Goal: Communication & Community: Answer question/provide support

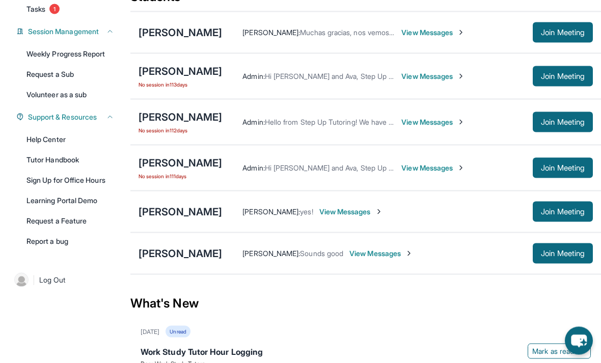
scroll to position [148, 0]
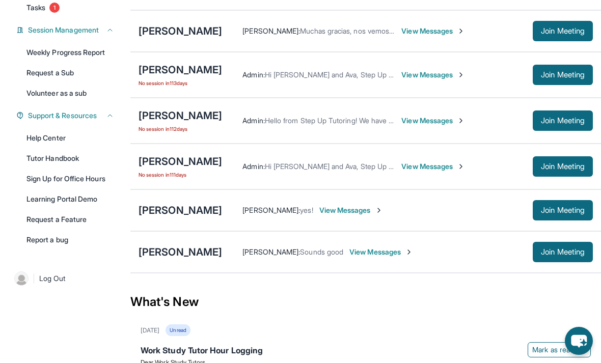
click at [333, 210] on span "View Messages" at bounding box center [351, 210] width 64 height 10
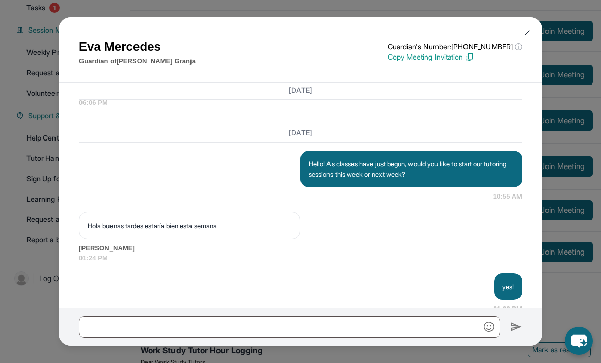
scroll to position [974, 0]
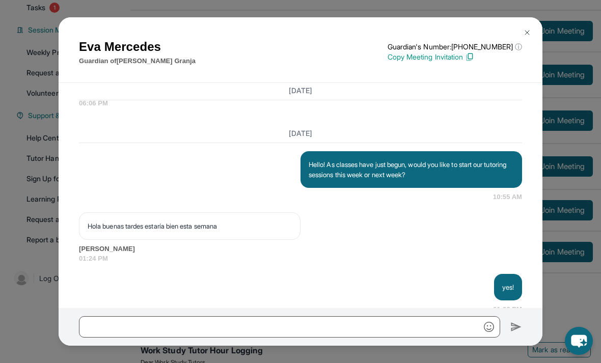
click at [526, 32] on img at bounding box center [527, 33] width 8 height 8
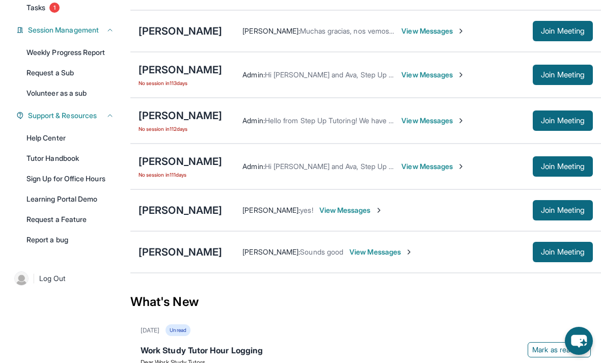
click at [376, 250] on span "View Messages" at bounding box center [381, 252] width 64 height 10
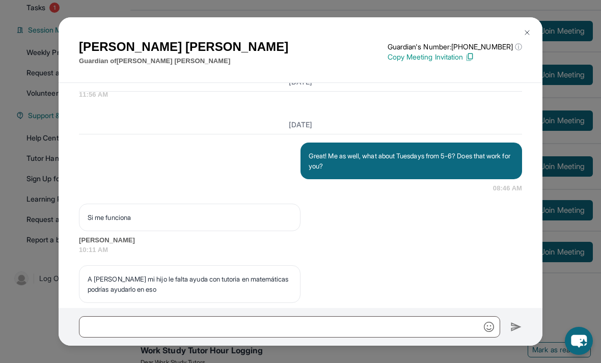
scroll to position [953, 0]
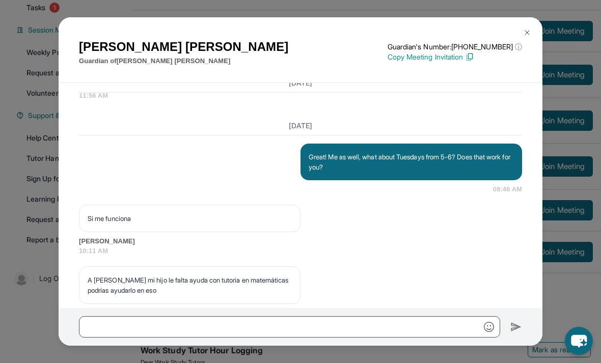
click at [530, 36] on img at bounding box center [527, 33] width 8 height 8
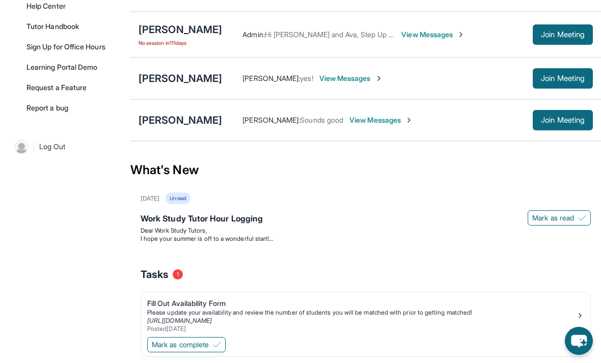
scroll to position [285, 0]
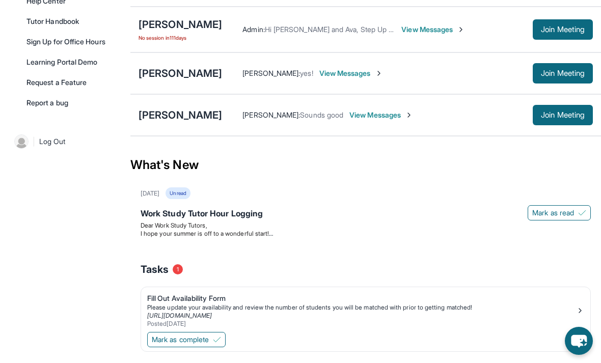
click at [471, 212] on div "Work Study Tutor Hour Logging" at bounding box center [366, 214] width 450 height 14
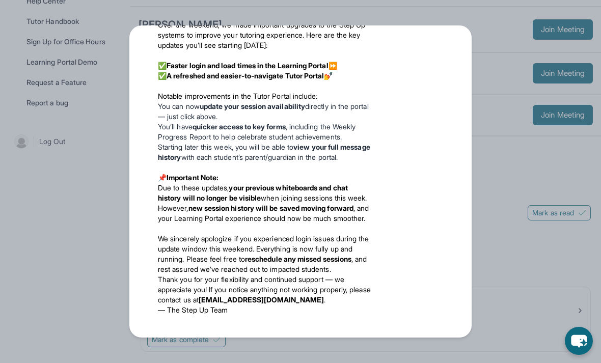
scroll to position [636, 0]
click at [87, 160] on div "Updates [DATE] Work Study Tutor Hour Logging Dear Work Study Tutors, I hope you…" at bounding box center [300, 181] width 601 height 363
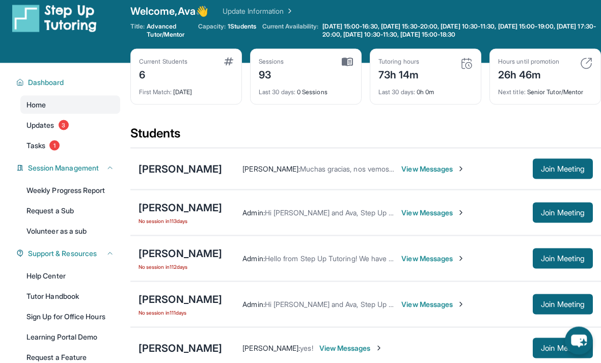
scroll to position [13, 0]
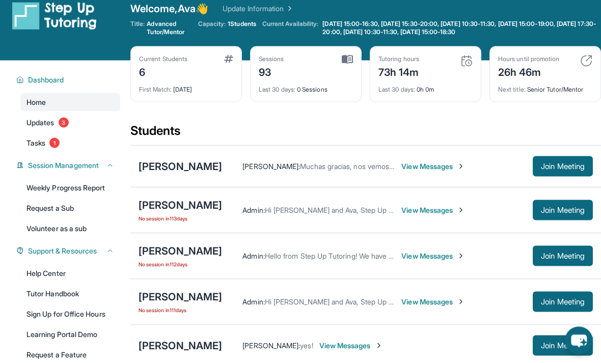
click at [285, 4] on link "Update Information" at bounding box center [258, 9] width 71 height 10
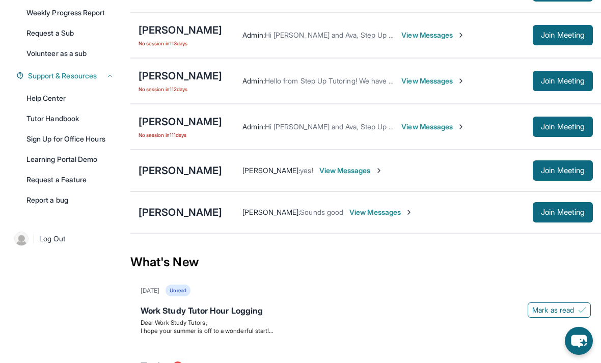
scroll to position [0, 0]
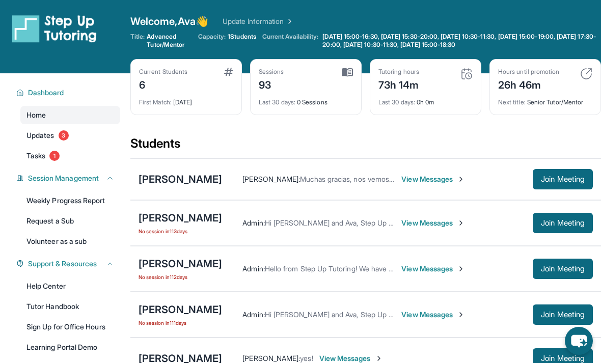
click at [487, 172] on div "[PERSON_NAME] : Muchas gracias, nos vemos hoy a las 4:30. View Messages Join Me…" at bounding box center [407, 179] width 371 height 20
click at [201, 182] on div "[PERSON_NAME]" at bounding box center [181, 179] width 84 height 14
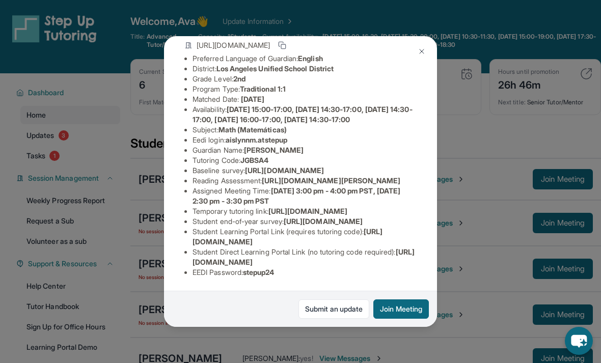
scroll to position [162, 0]
click at [426, 41] on button at bounding box center [421, 51] width 20 height 20
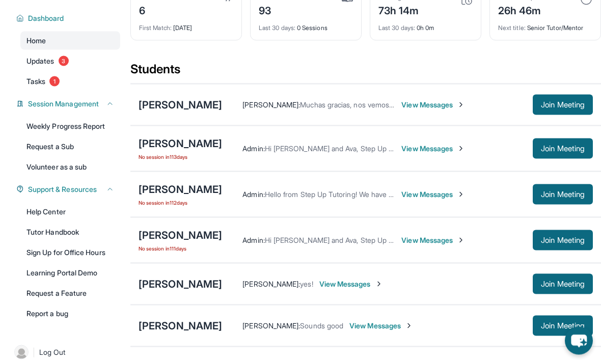
scroll to position [75, 0]
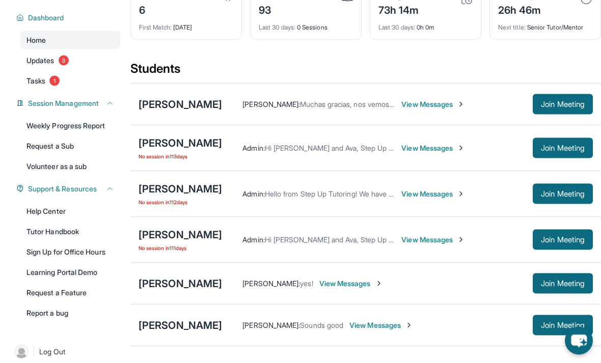
click at [182, 286] on div "[PERSON_NAME]" at bounding box center [181, 284] width 84 height 14
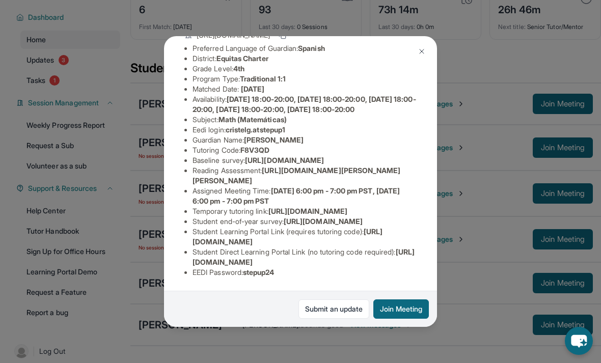
scroll to position [162, 0]
click at [467, 356] on div "[PERSON_NAME] Guardian: [PERSON_NAME] Student Information [URL][DOMAIN_NAME] Pr…" at bounding box center [300, 181] width 601 height 363
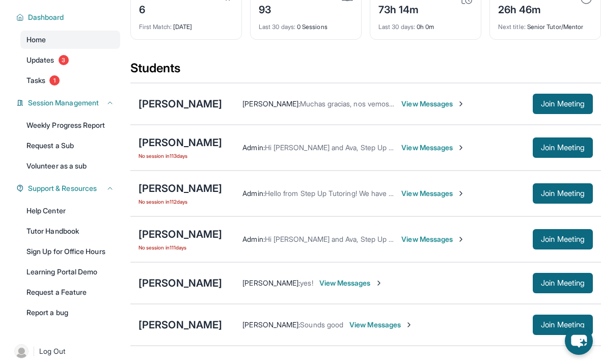
scroll to position [0, 0]
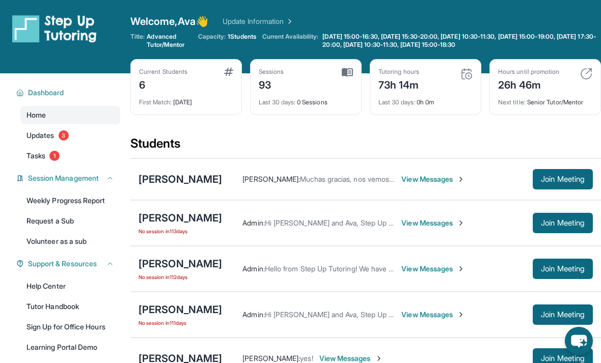
click at [455, 179] on span "View Messages" at bounding box center [433, 179] width 64 height 10
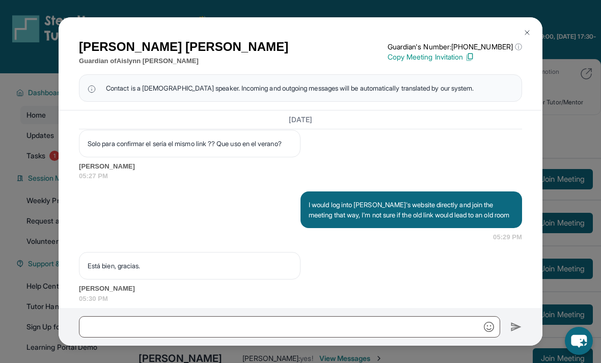
scroll to position [1625, 0]
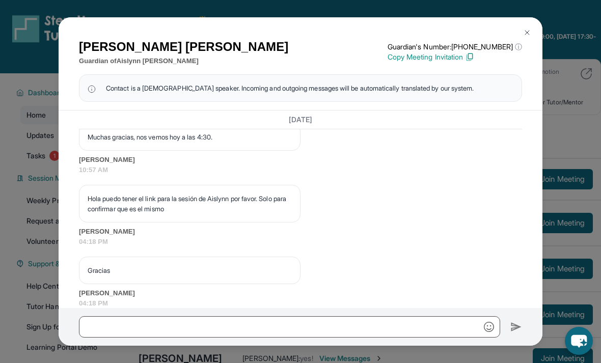
click at [554, 79] on div "[PERSON_NAME] Guardian of [PERSON_NAME] Guardian's Number: [PHONE_NUMBER] ⓘ Thi…" at bounding box center [300, 181] width 601 height 363
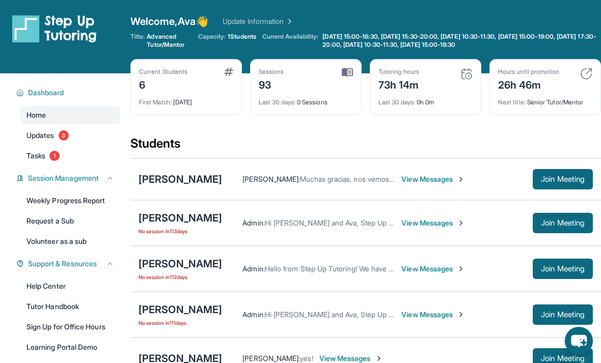
click at [504, 183] on div "[PERSON_NAME] : Muchas gracias, nos vemos hoy a las 4:30. View Messages" at bounding box center [377, 179] width 311 height 10
click at [550, 170] on button "Join Meeting" at bounding box center [563, 179] width 60 height 20
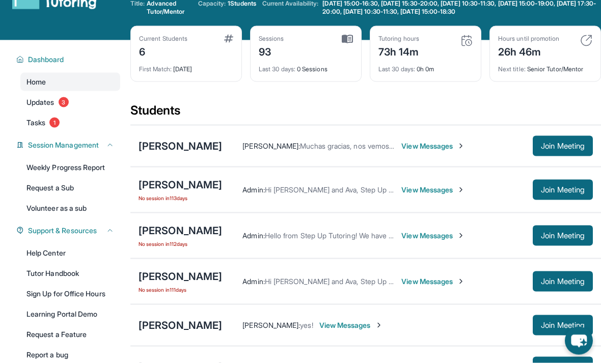
scroll to position [34, 0]
click at [207, 140] on div "[PERSON_NAME]" at bounding box center [181, 146] width 84 height 14
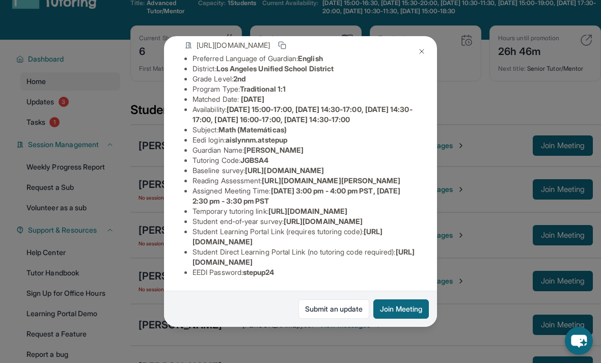
scroll to position [162, 5]
copy li "[URL][DOMAIN_NAME]"
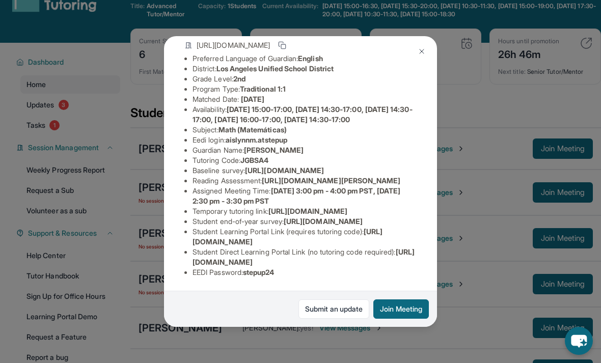
scroll to position [33, 0]
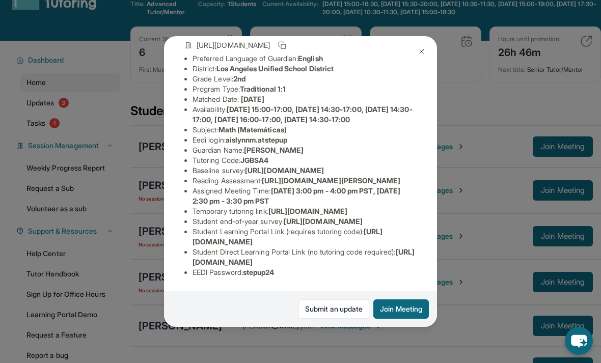
click at [424, 47] on img at bounding box center [422, 51] width 8 height 8
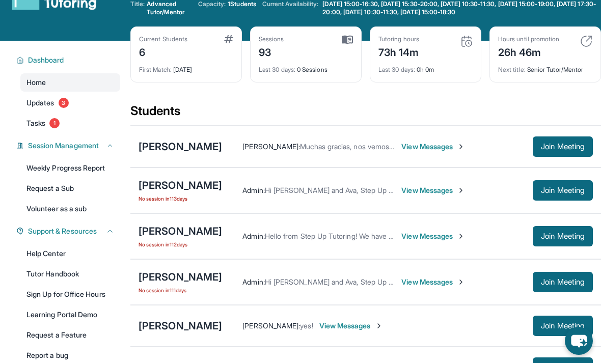
click at [569, 148] on span "Join Meeting" at bounding box center [563, 147] width 44 height 6
